Goal: Go to known website: Access a specific website the user already knows

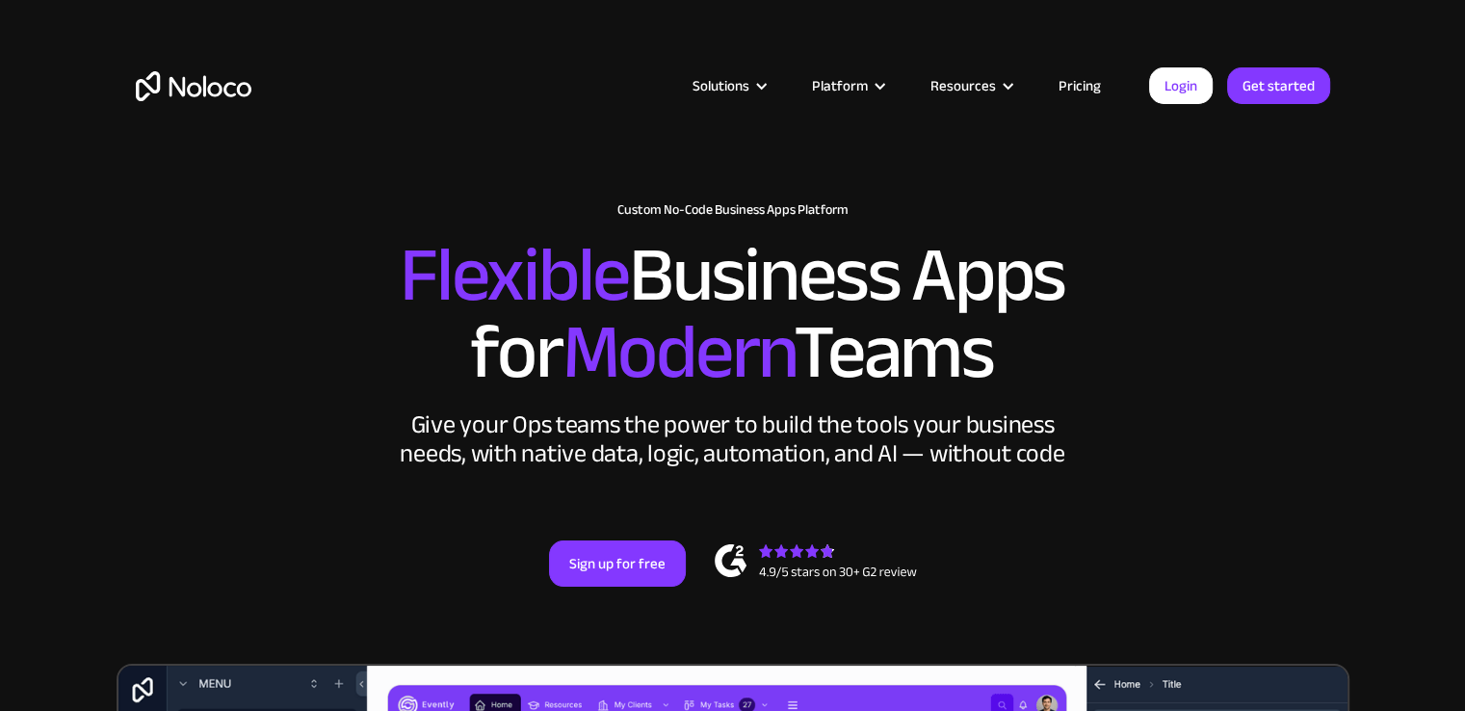
click at [1187, 78] on link "Login" at bounding box center [1181, 85] width 64 height 37
click at [1174, 90] on link "Login" at bounding box center [1181, 85] width 64 height 37
click at [1182, 90] on link "Login" at bounding box center [1181, 85] width 64 height 37
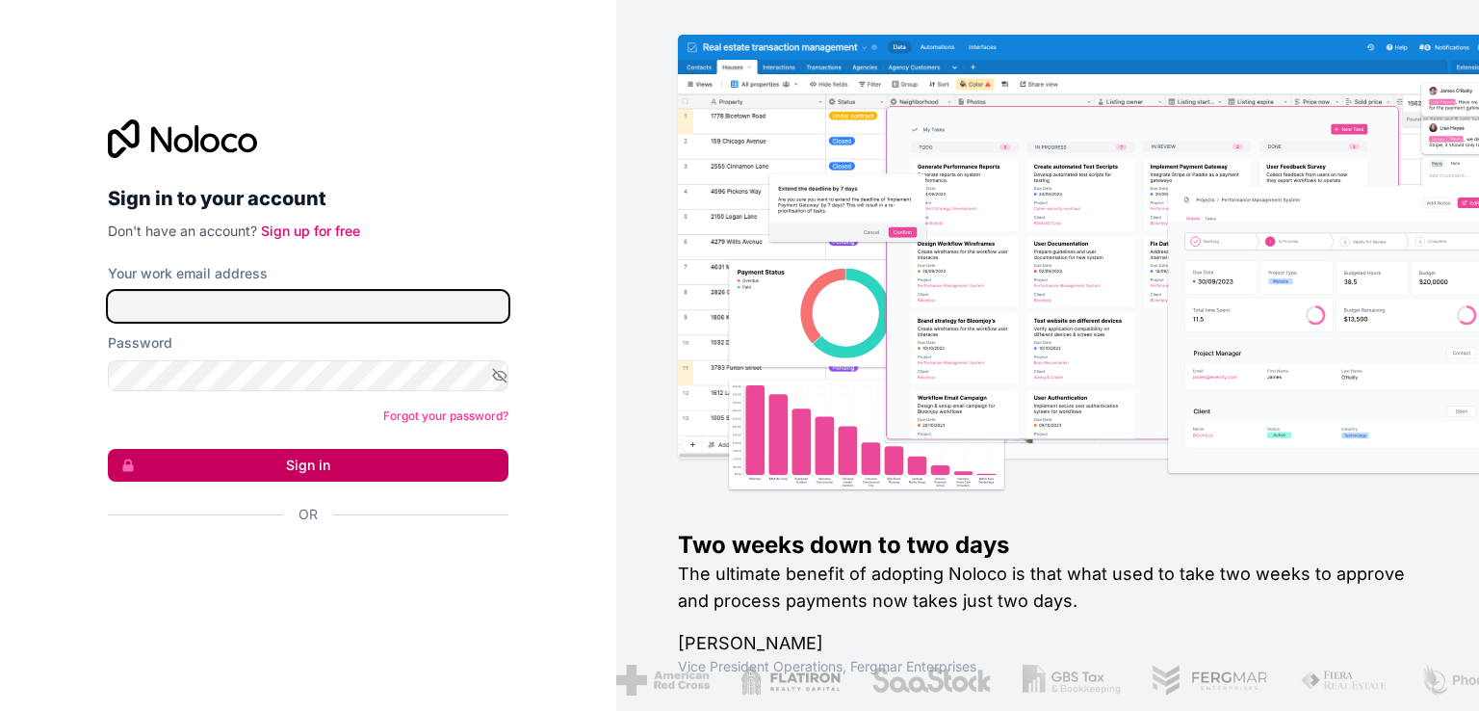
type input "[EMAIL_ADDRESS][DOMAIN_NAME]"
click at [274, 472] on button "Sign in" at bounding box center [308, 465] width 401 height 33
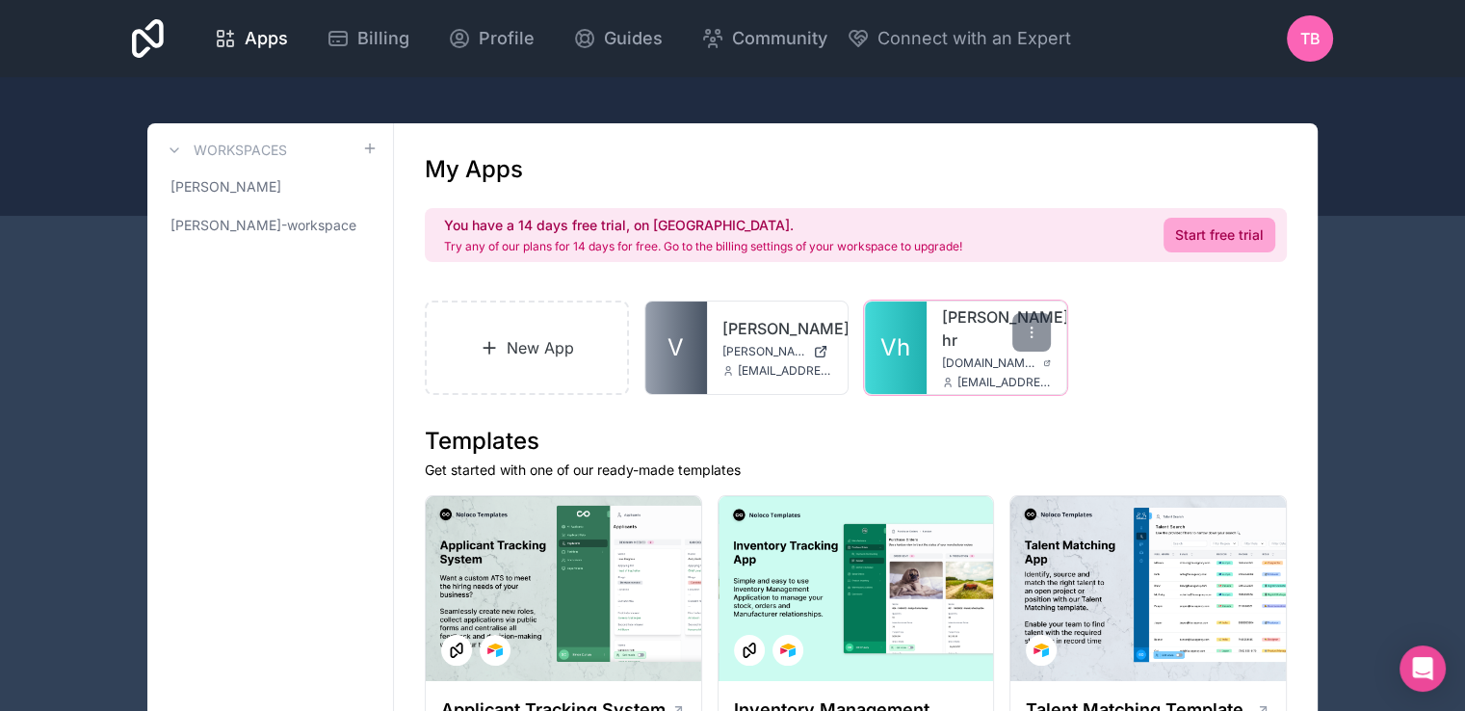
click at [973, 332] on div "[PERSON_NAME]-hr [DOMAIN_NAME][PERSON_NAME] [EMAIL_ADDRESS][PERSON_NAME][DOMAIN…" at bounding box center [996, 347] width 141 height 92
click at [978, 321] on link "[PERSON_NAME]-hr" at bounding box center [997, 328] width 110 height 46
